Goal: Task Accomplishment & Management: Use online tool/utility

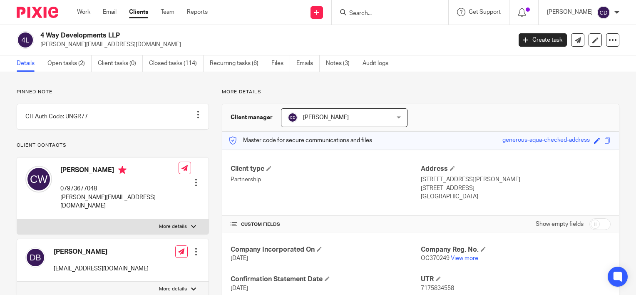
click at [371, 18] on div at bounding box center [390, 12] width 117 height 25
click at [381, 13] on input "Search" at bounding box center [386, 13] width 75 height 7
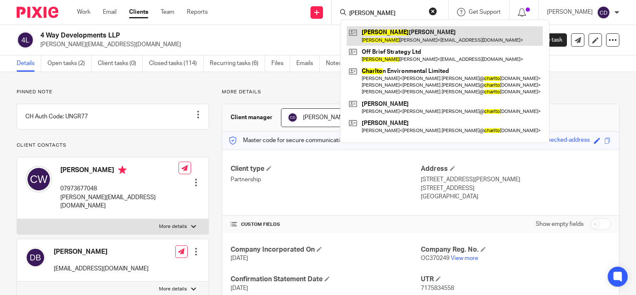
type input "charlot"
click at [389, 38] on link at bounding box center [445, 35] width 196 height 19
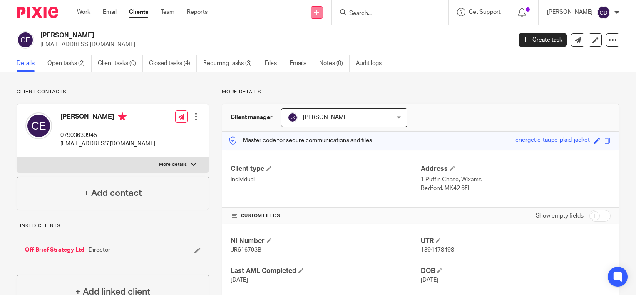
click at [319, 13] on icon at bounding box center [316, 12] width 5 height 5
click at [67, 67] on link "Open tasks (2)" at bounding box center [69, 63] width 44 height 16
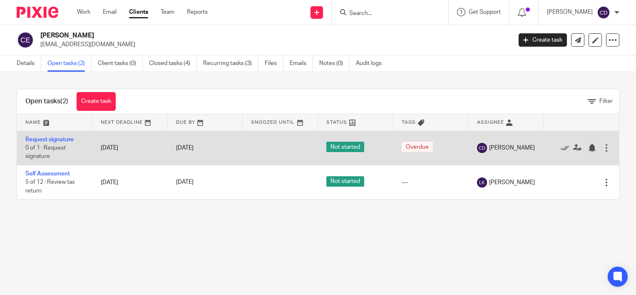
click at [603, 147] on div at bounding box center [607, 148] width 8 height 8
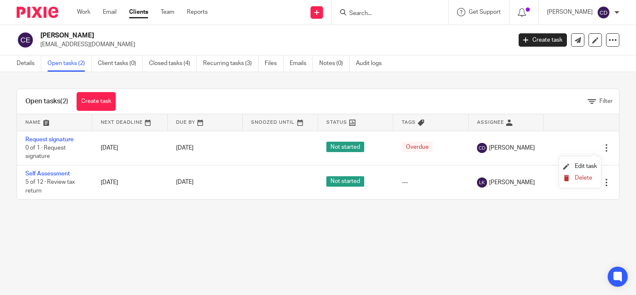
click at [566, 176] on icon "submit" at bounding box center [566, 178] width 6 height 6
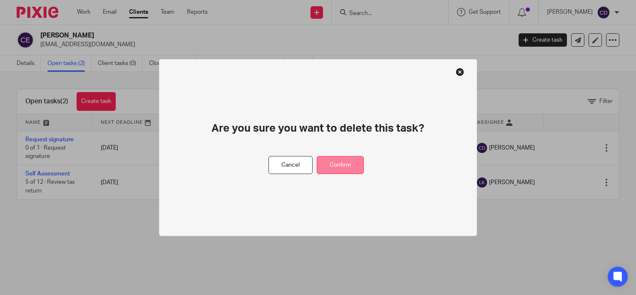
click at [346, 164] on button "Confirm" at bounding box center [340, 165] width 47 height 18
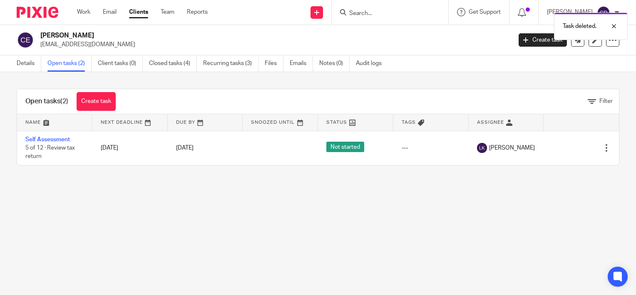
click at [329, 11] on div "Task deleted." at bounding box center [473, 24] width 310 height 32
click at [618, 26] on div at bounding box center [608, 26] width 22 height 10
click at [323, 12] on link at bounding box center [317, 12] width 12 height 12
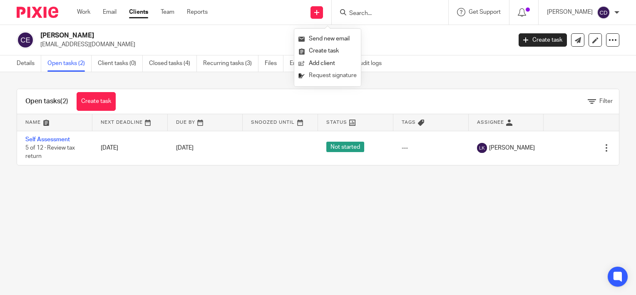
click at [322, 78] on link "Request signature" at bounding box center [328, 76] width 58 height 12
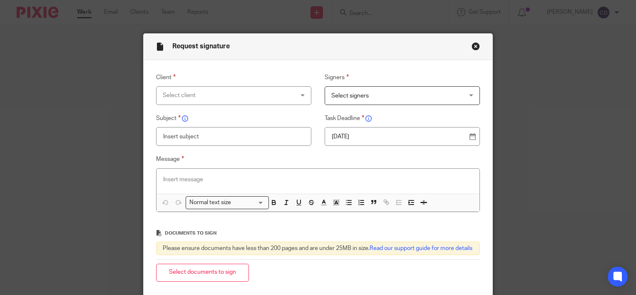
click at [295, 85] on div "Client Select client 4 Way Developments LLP Adam Thorn Alan Exports Limited Ala…" at bounding box center [227, 88] width 169 height 32
click at [282, 95] on div "Select client" at bounding box center [234, 95] width 156 height 19
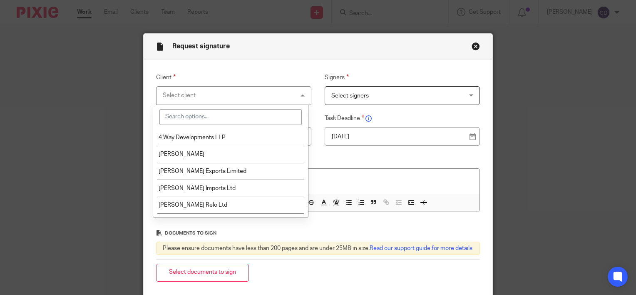
click at [239, 120] on input "search" at bounding box center [230, 117] width 142 height 16
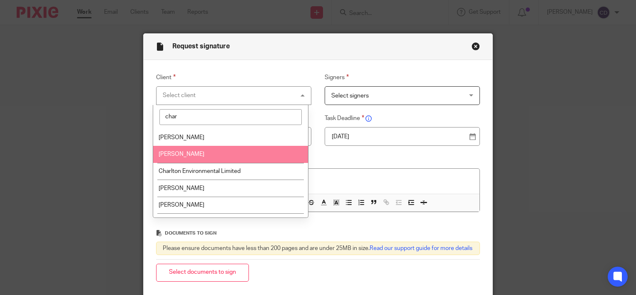
type input "char"
click at [230, 146] on li "Charlotte Elliott" at bounding box center [230, 154] width 155 height 17
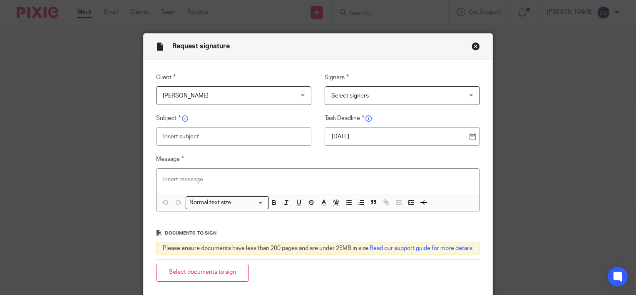
click at [379, 97] on span "Select signers" at bounding box center [390, 95] width 119 height 17
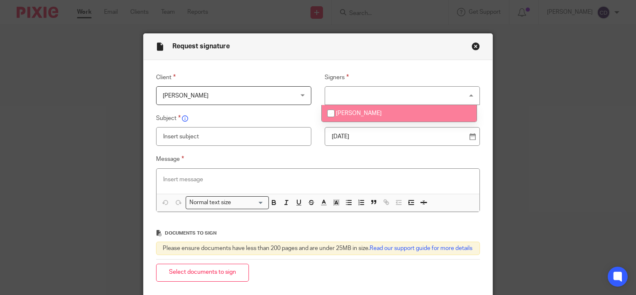
click at [362, 110] on li "Charlotte Elliott" at bounding box center [399, 113] width 155 height 17
checkbox input "true"
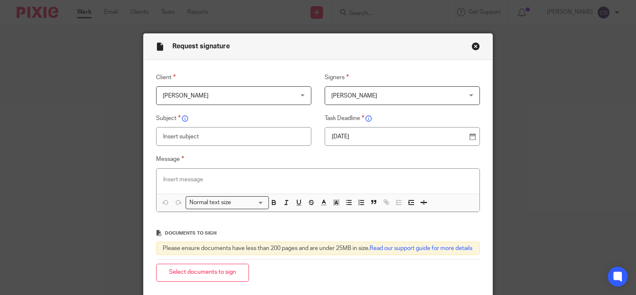
click at [256, 136] on input "text" at bounding box center [234, 136] width 156 height 19
type input "2024-25 Self Assessment Tax Return"
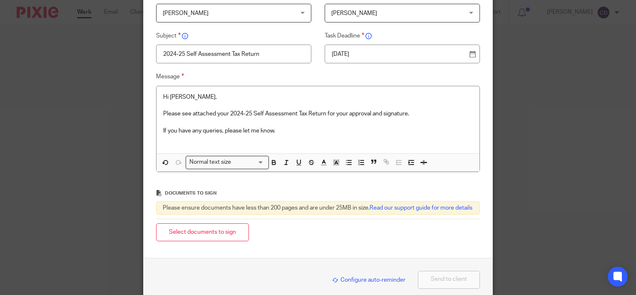
scroll to position [87, 0]
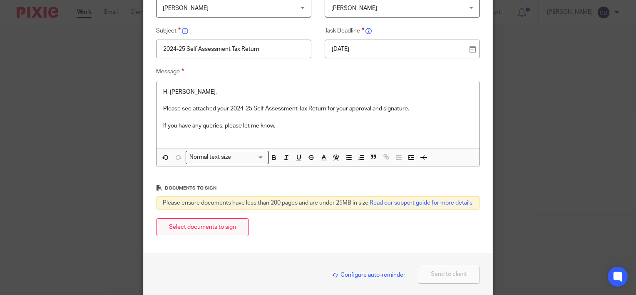
click at [220, 234] on button "Select documents to sign" at bounding box center [202, 227] width 93 height 18
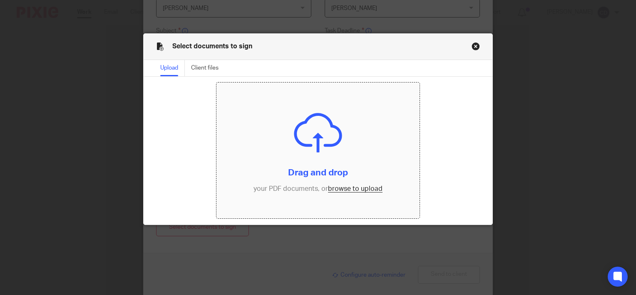
click at [359, 192] on input "file" at bounding box center [318, 150] width 203 height 136
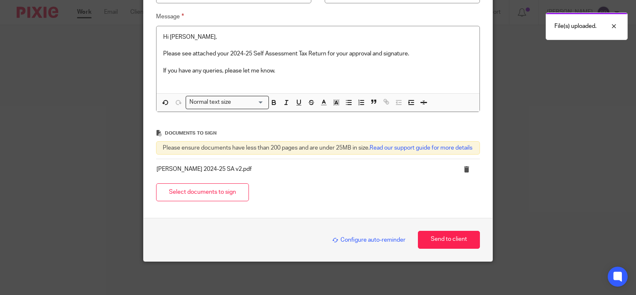
scroll to position [149, 0]
click at [468, 231] on button "Send to client" at bounding box center [449, 240] width 62 height 18
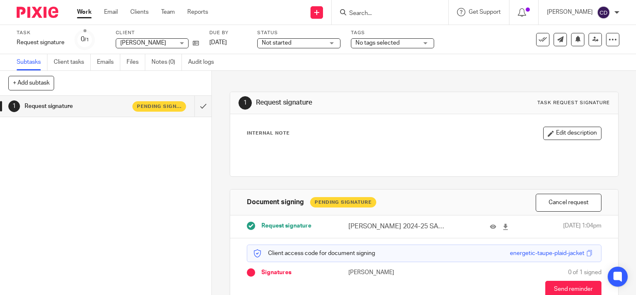
click at [379, 14] on input "Search" at bounding box center [386, 13] width 75 height 7
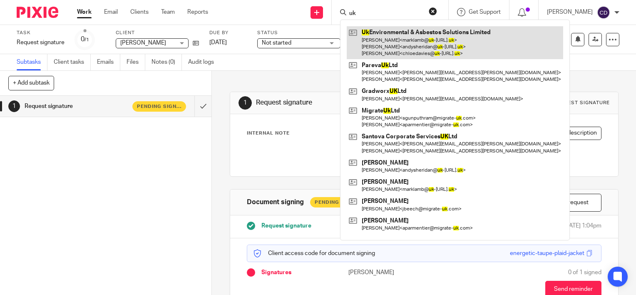
type input "uk"
click at [382, 48] on link at bounding box center [455, 42] width 217 height 33
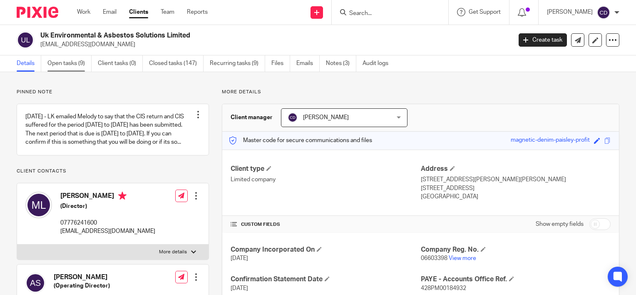
click at [66, 64] on link "Open tasks (9)" at bounding box center [69, 63] width 44 height 16
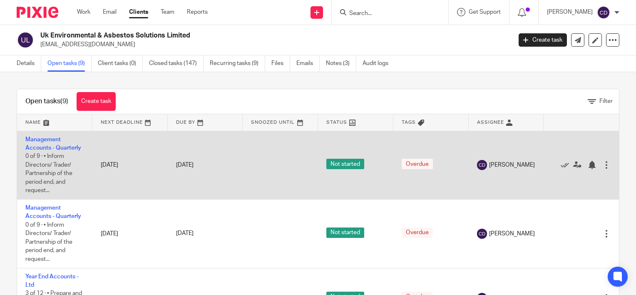
click at [193, 152] on td "[DATE]" at bounding box center [205, 165] width 75 height 69
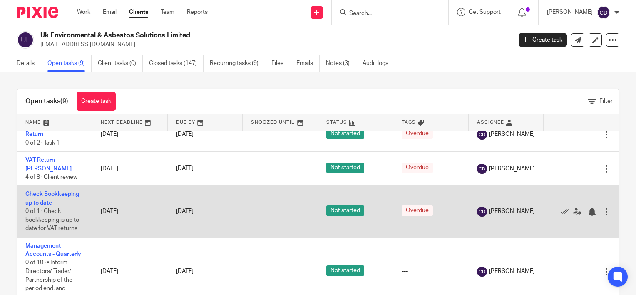
scroll to position [268, 0]
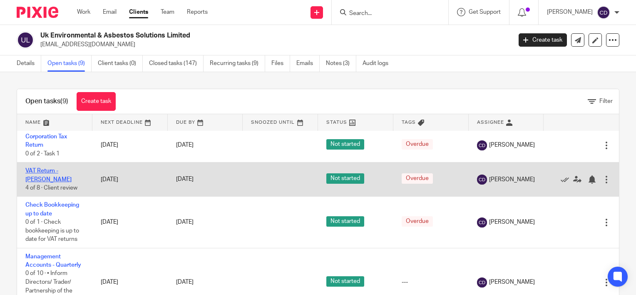
click at [47, 182] on link "VAT Return - [PERSON_NAME]" at bounding box center [48, 175] width 46 height 14
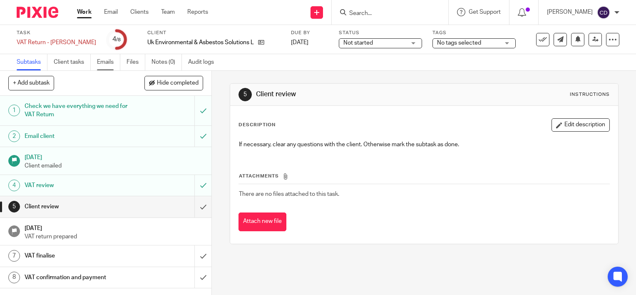
click at [111, 59] on link "Emails" at bounding box center [108, 62] width 23 height 16
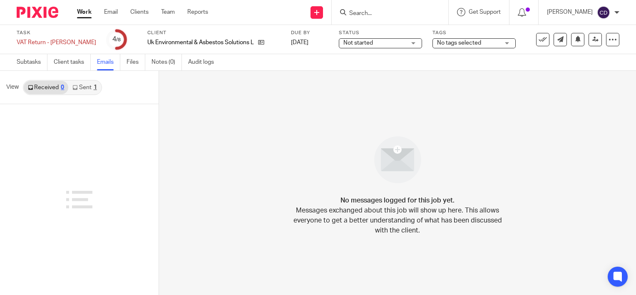
click at [84, 85] on link "Sent 1" at bounding box center [84, 87] width 32 height 13
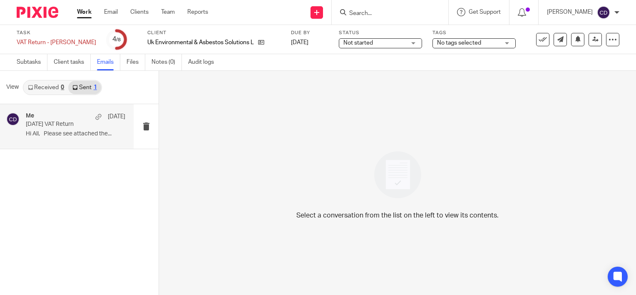
click at [98, 127] on p "[DATE] VAT Return" at bounding box center [66, 124] width 80 height 7
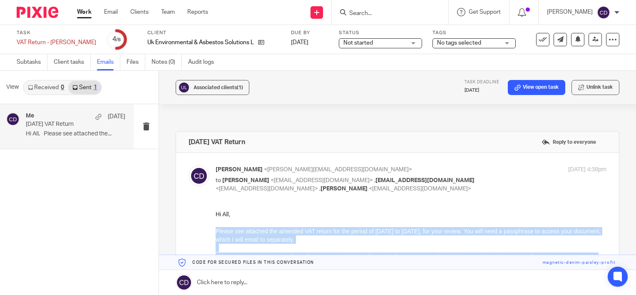
drag, startPoint x: 339, startPoint y: 433, endPoint x: 217, endPoint y: 228, distance: 238.8
copy div "Loremi dol sitametc adi elitsed DOE tempor inc utl etdolo ma 1 Ali 4058 en 09 A…"
